Goal: Task Accomplishment & Management: Manage account settings

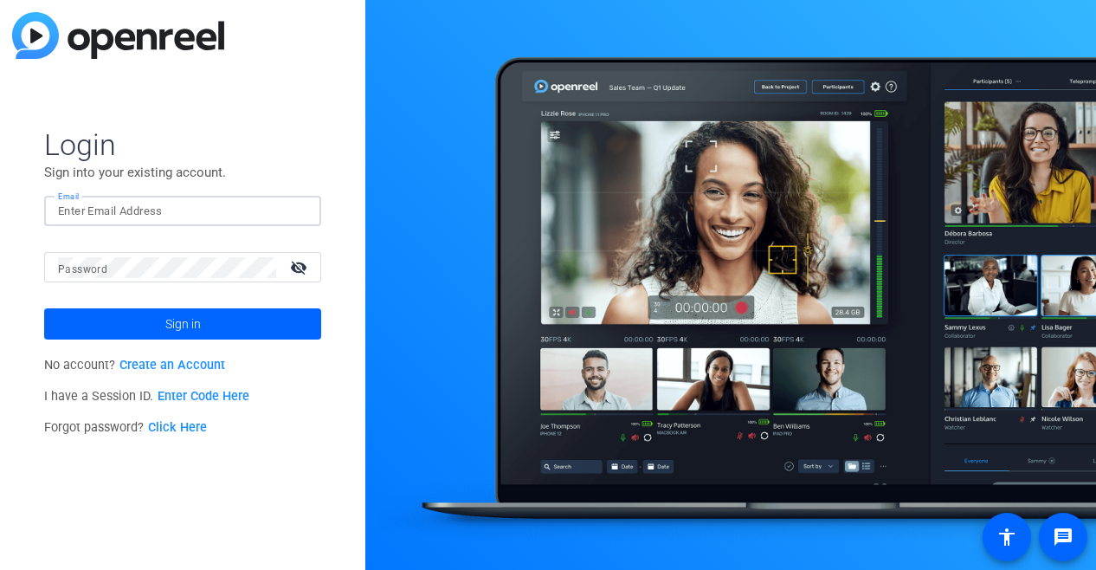
click at [194, 214] on input "Email" at bounding box center [182, 211] width 249 height 21
type input "[PERSON_NAME][EMAIL_ADDRESS][PERSON_NAME][PERSON_NAME][DOMAIN_NAME]"
click at [44, 308] on button "Sign in" at bounding box center [182, 323] width 277 height 31
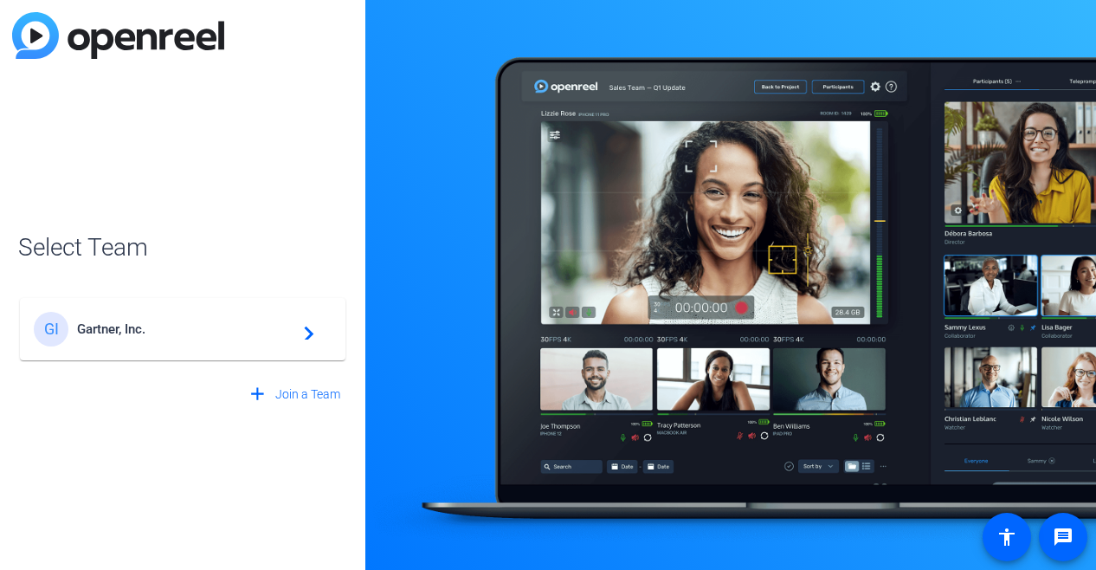
click at [161, 326] on span "Gartner, Inc." at bounding box center [185, 329] width 216 height 16
